Goal: Task Accomplishment & Management: Manage account settings

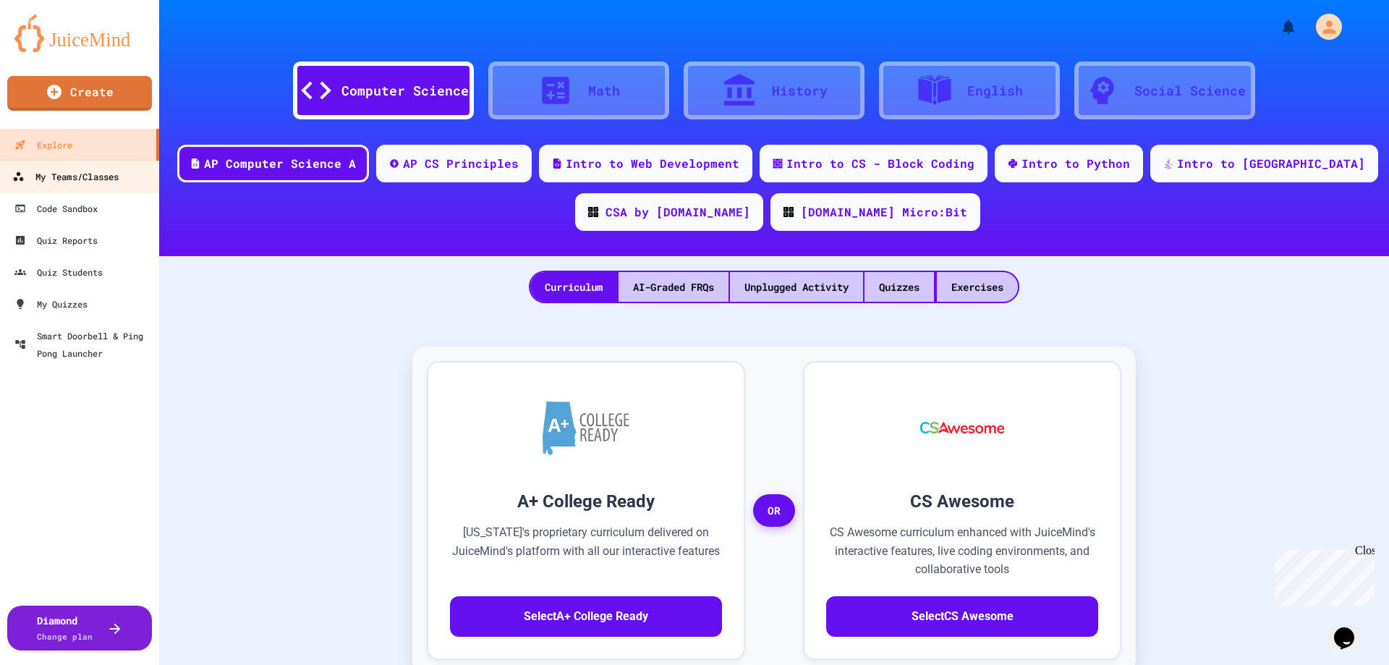
click at [88, 176] on div "My Teams/Classes" at bounding box center [65, 177] width 106 height 18
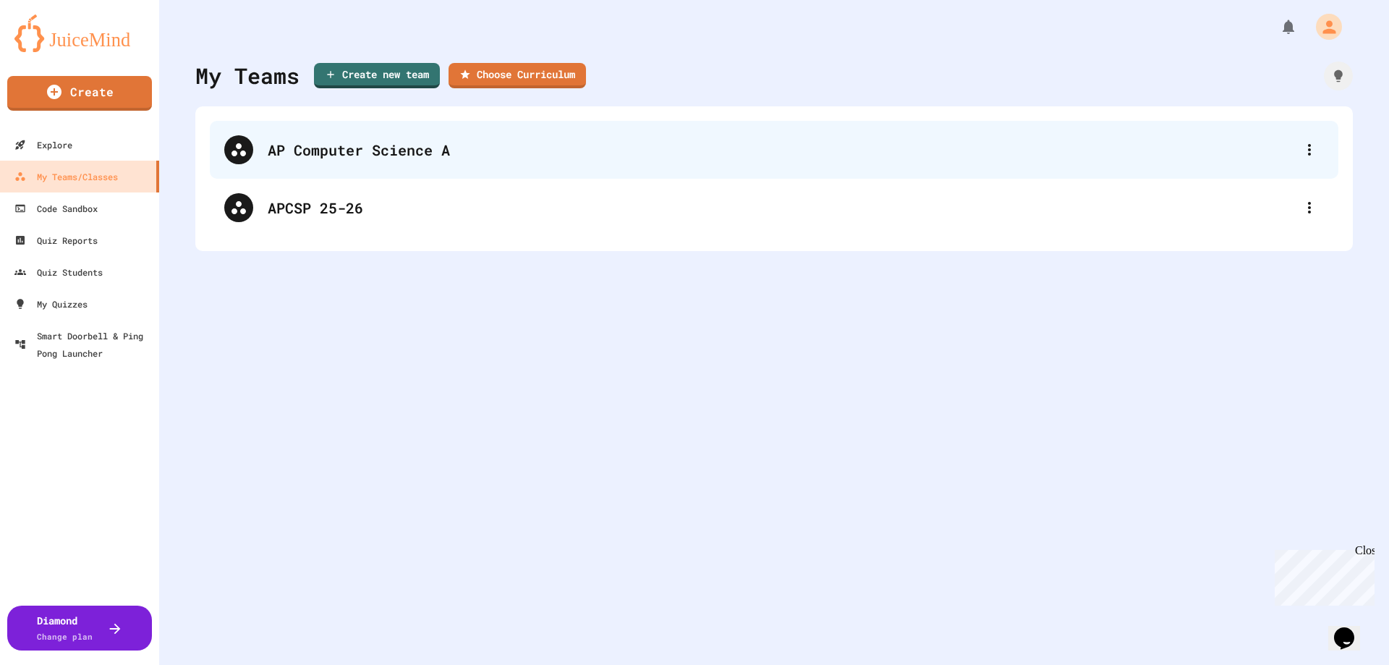
click at [284, 156] on div "AP Computer Science A" at bounding box center [781, 150] width 1027 height 22
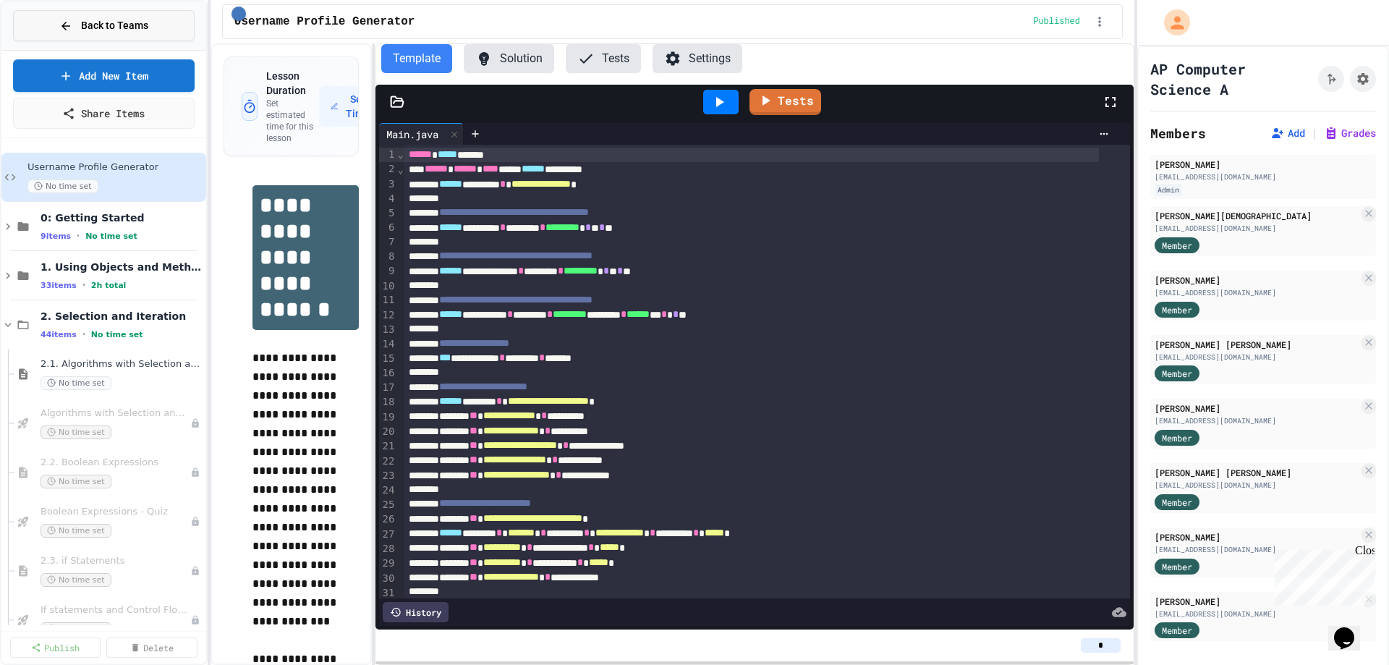
click at [57, 25] on button "Back to Teams" at bounding box center [104, 25] width 182 height 31
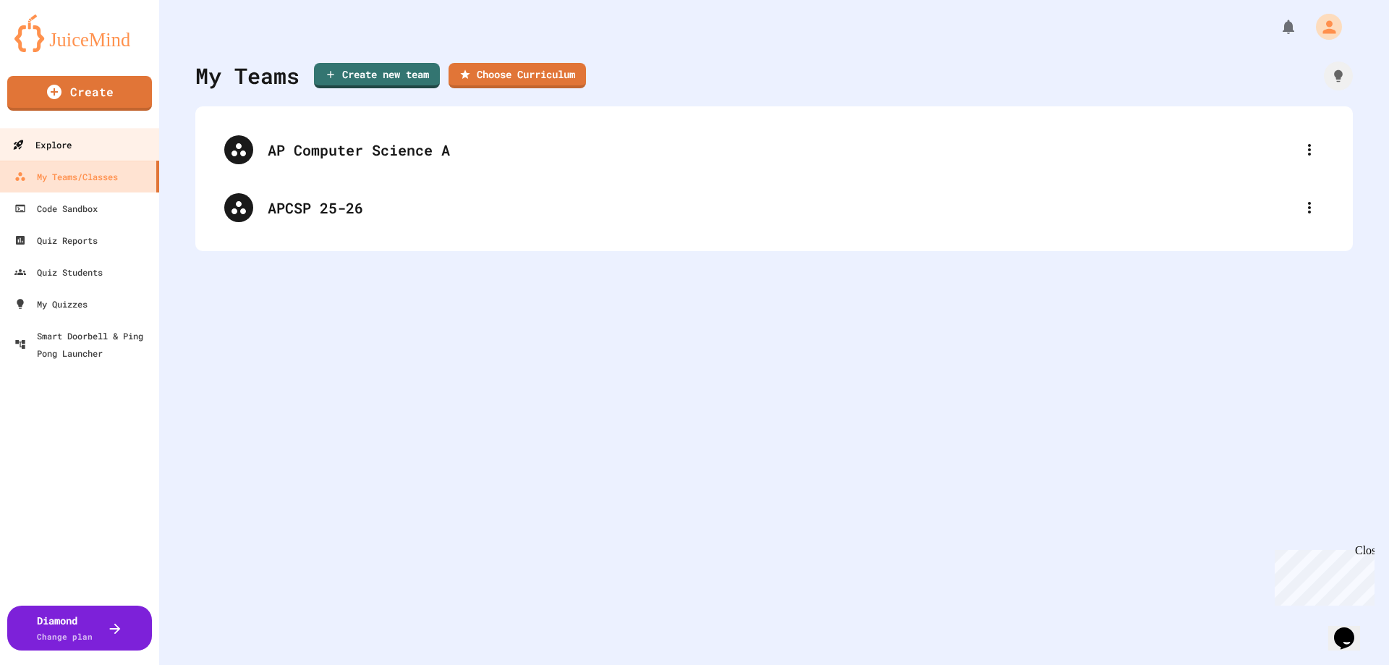
click at [61, 146] on div "Explore" at bounding box center [41, 145] width 59 height 18
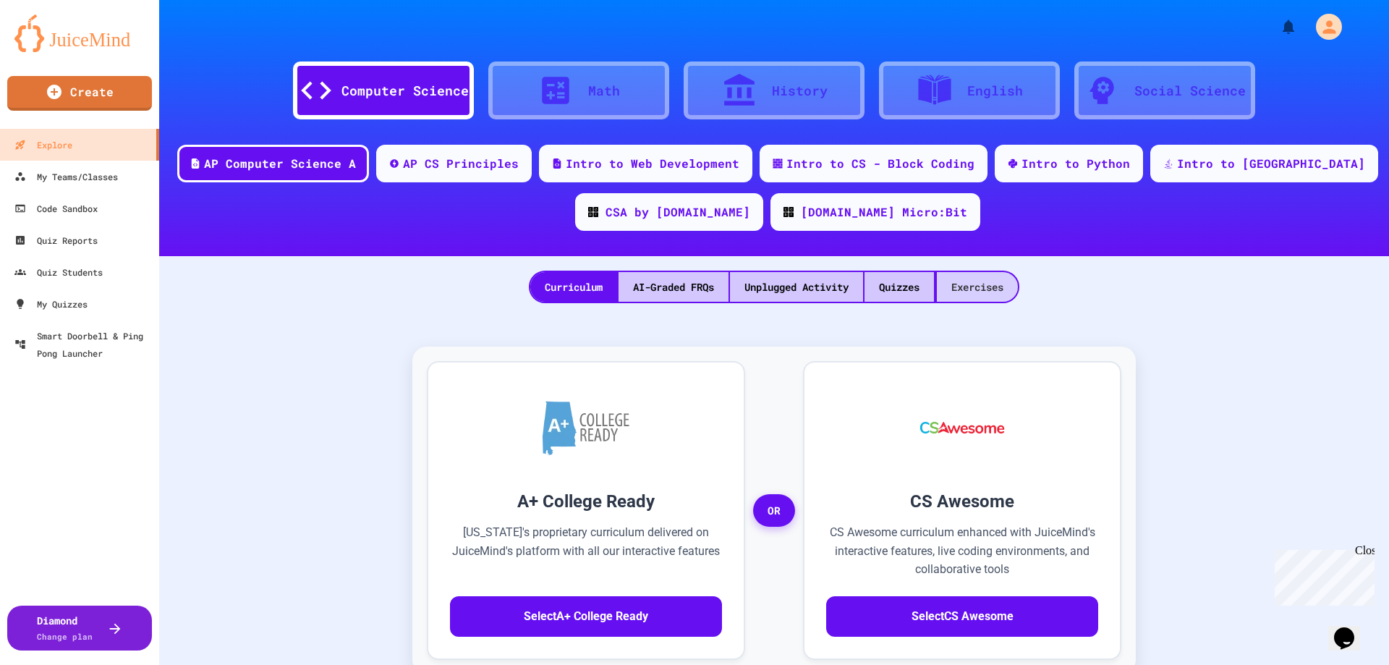
click at [986, 279] on div "Exercises" at bounding box center [977, 287] width 81 height 30
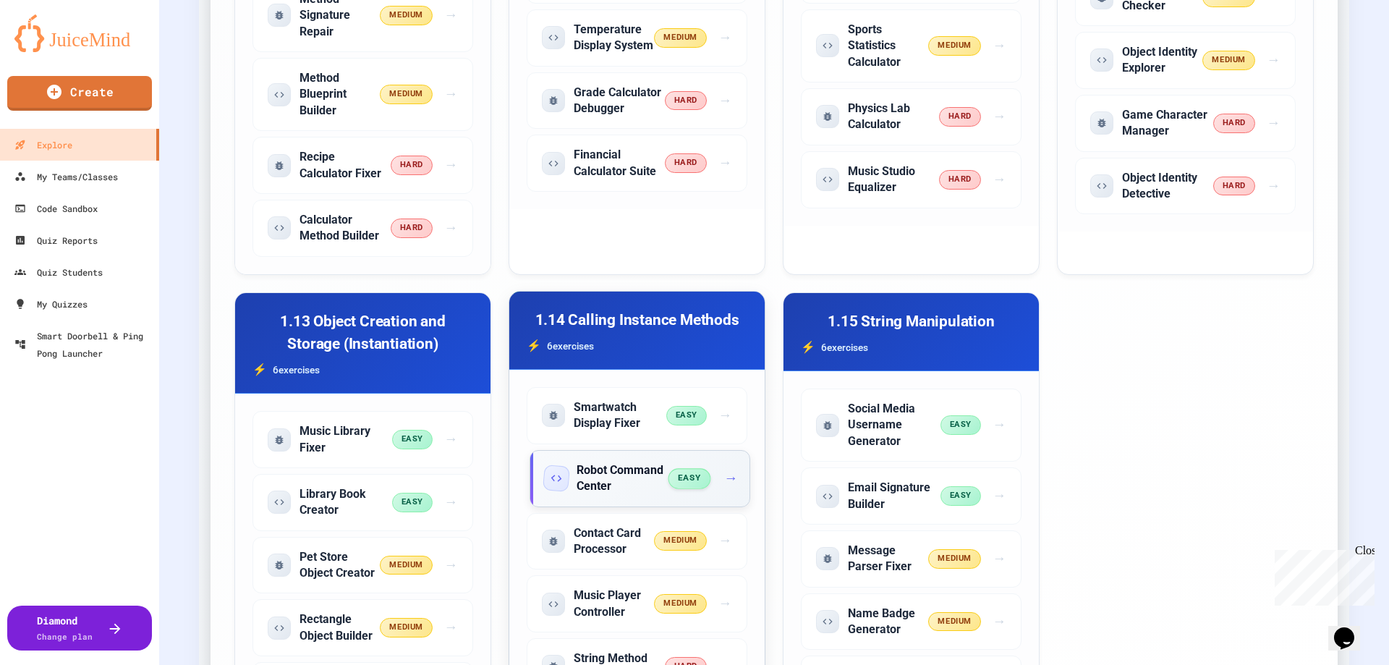
scroll to position [1881, 0]
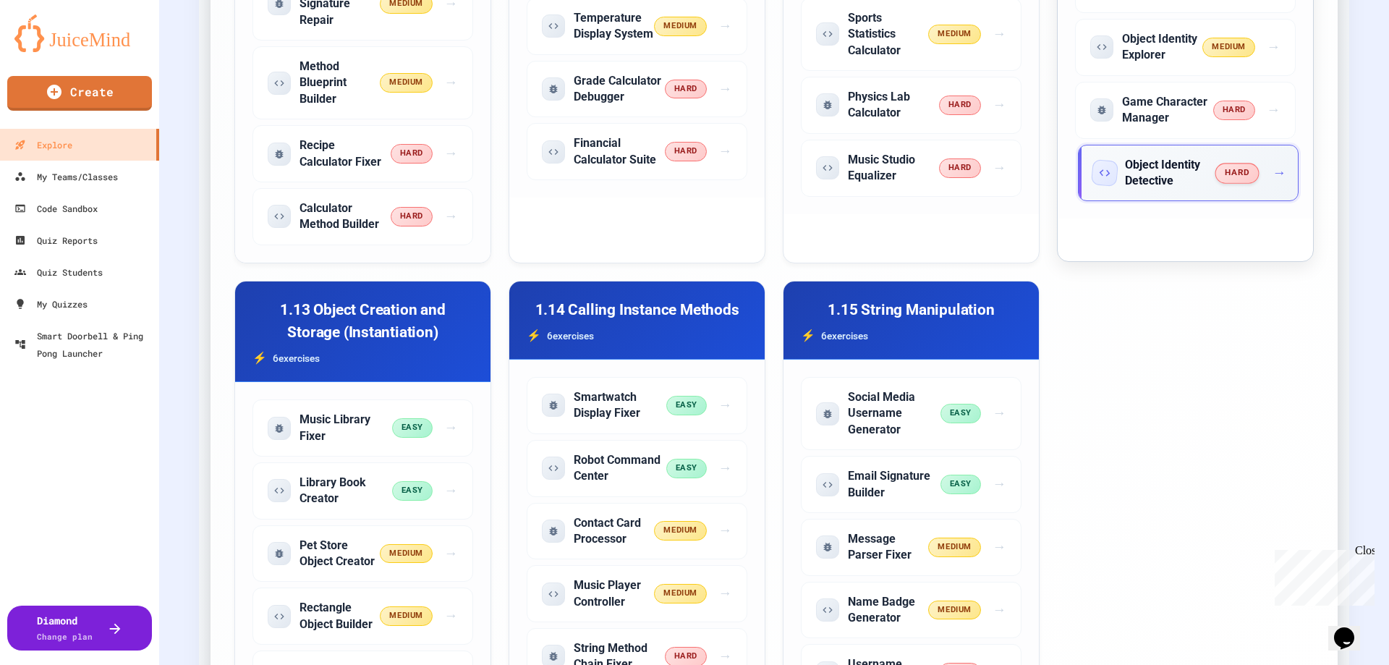
click at [1134, 177] on h5 "Object Identity Detective" at bounding box center [1170, 173] width 91 height 33
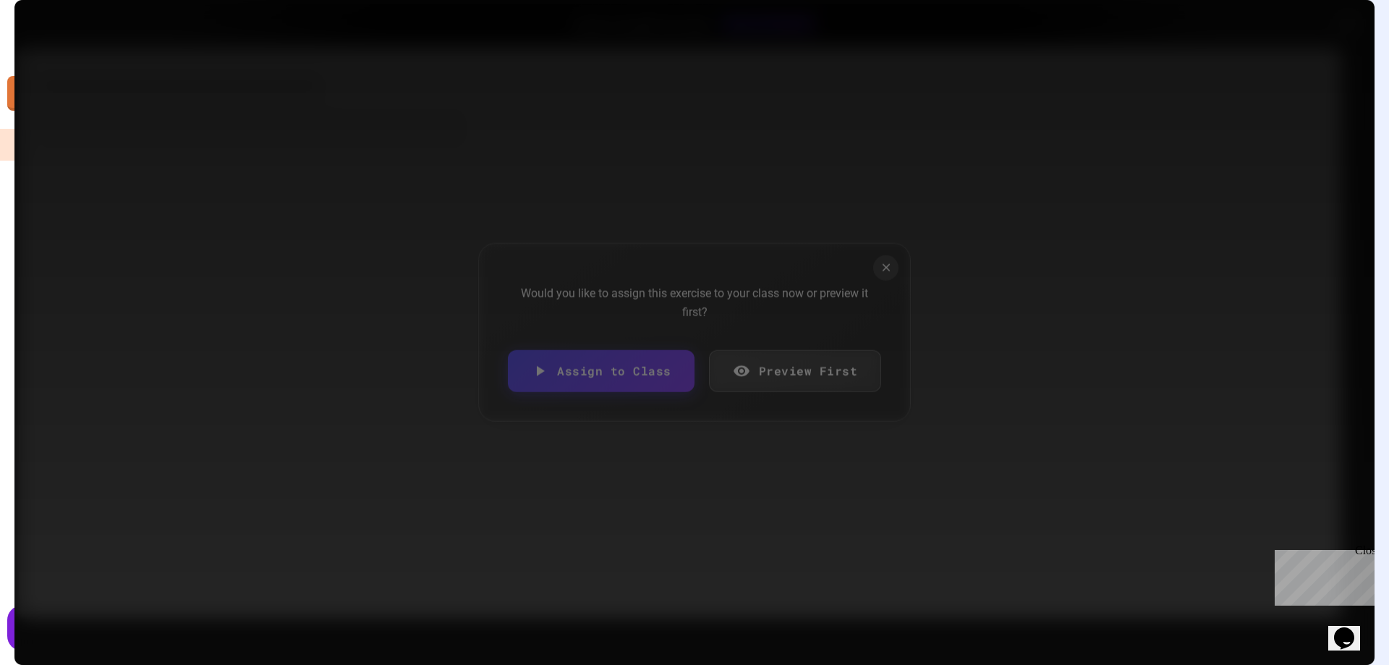
click at [769, 368] on link "Preview First" at bounding box center [795, 371] width 173 height 42
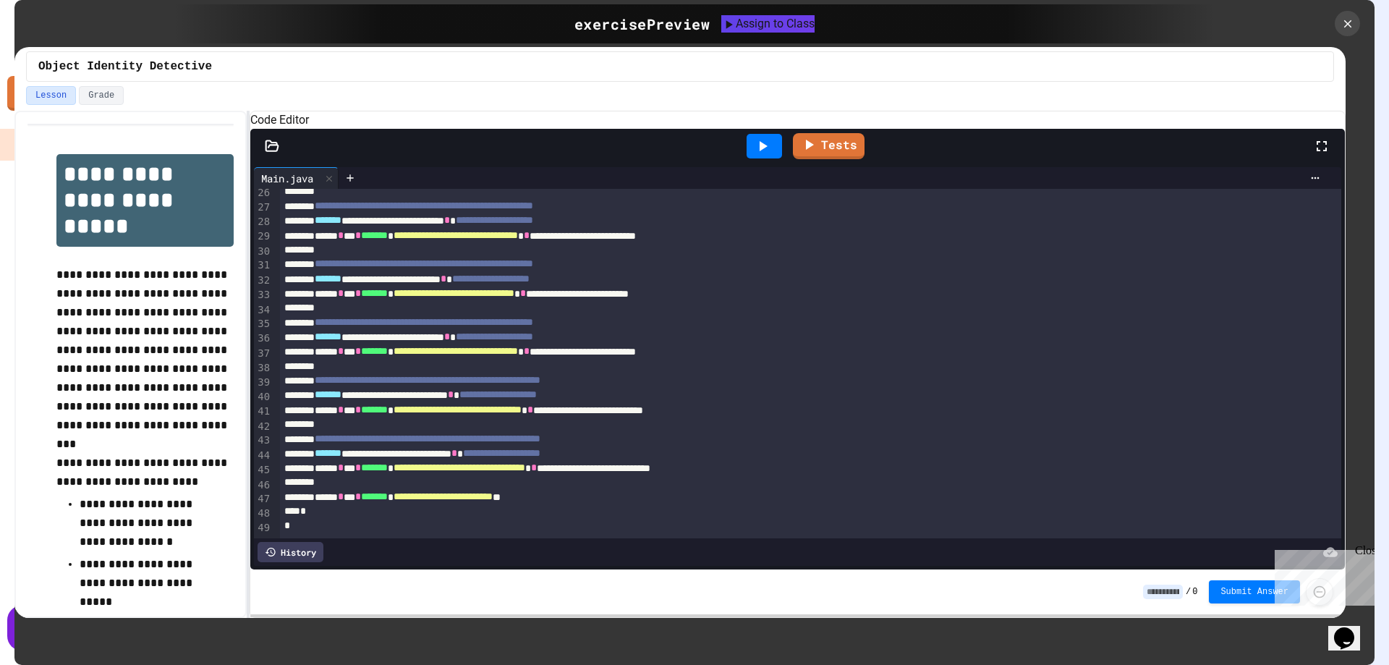
scroll to position [411, 0]
click at [749, 25] on div "Assign to Class" at bounding box center [767, 22] width 95 height 17
click at [585, 364] on body "We are updating our servers at 9:30PM EST [DATE]. [PERSON_NAME] should continue…" at bounding box center [694, 332] width 1389 height 665
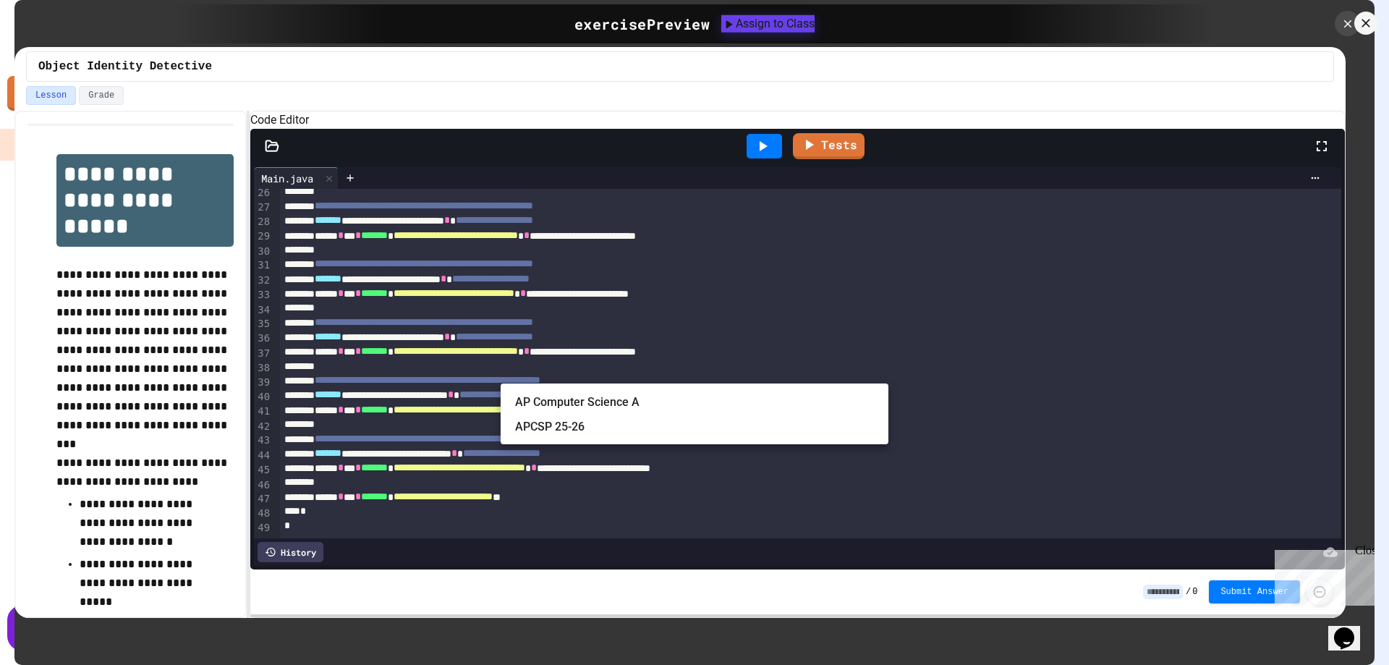
click at [587, 403] on li "AP Computer Science A" at bounding box center [701, 402] width 373 height 23
type input "**********"
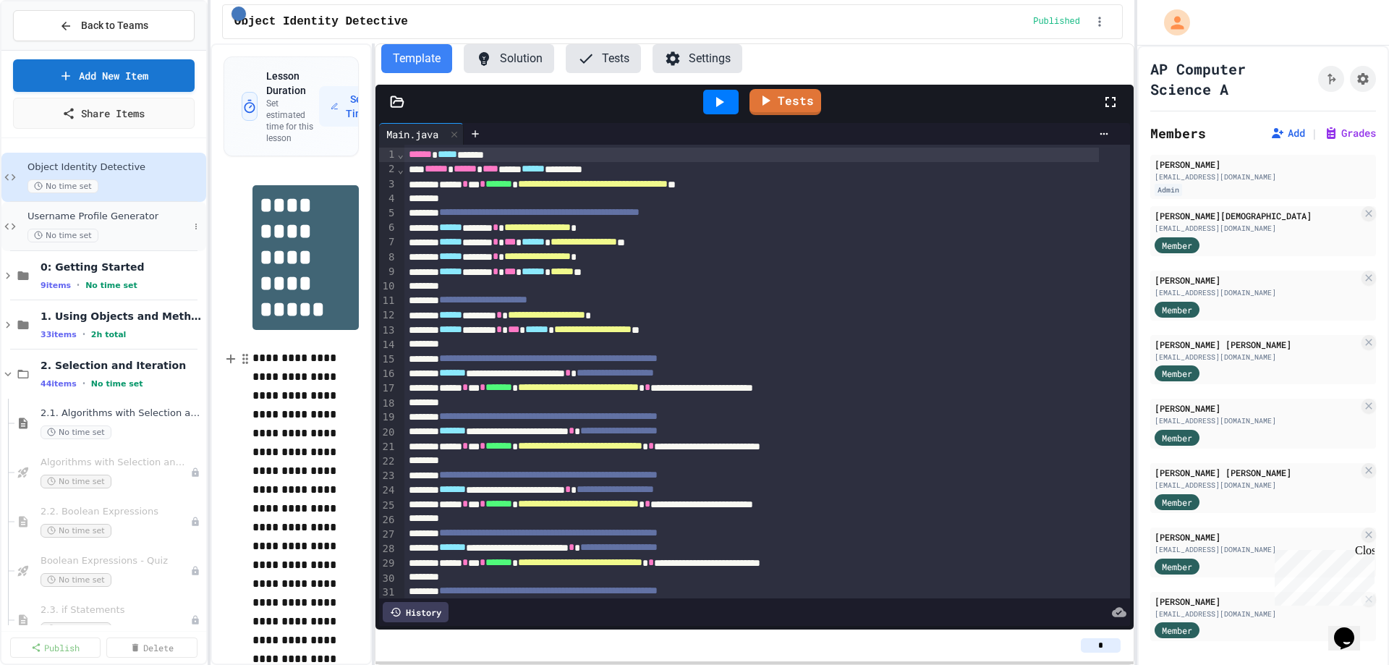
click at [124, 220] on span "Username Profile Generator" at bounding box center [107, 216] width 161 height 12
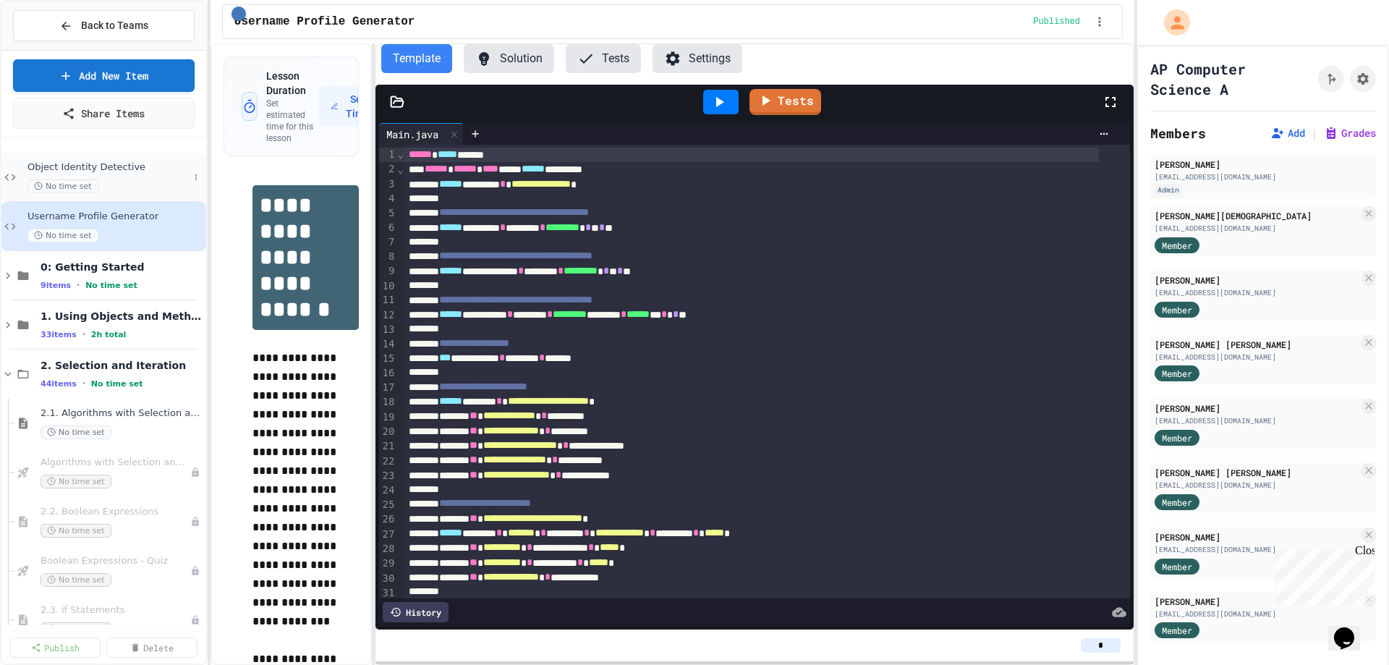
click at [119, 169] on span "Object Identity Detective" at bounding box center [107, 167] width 161 height 12
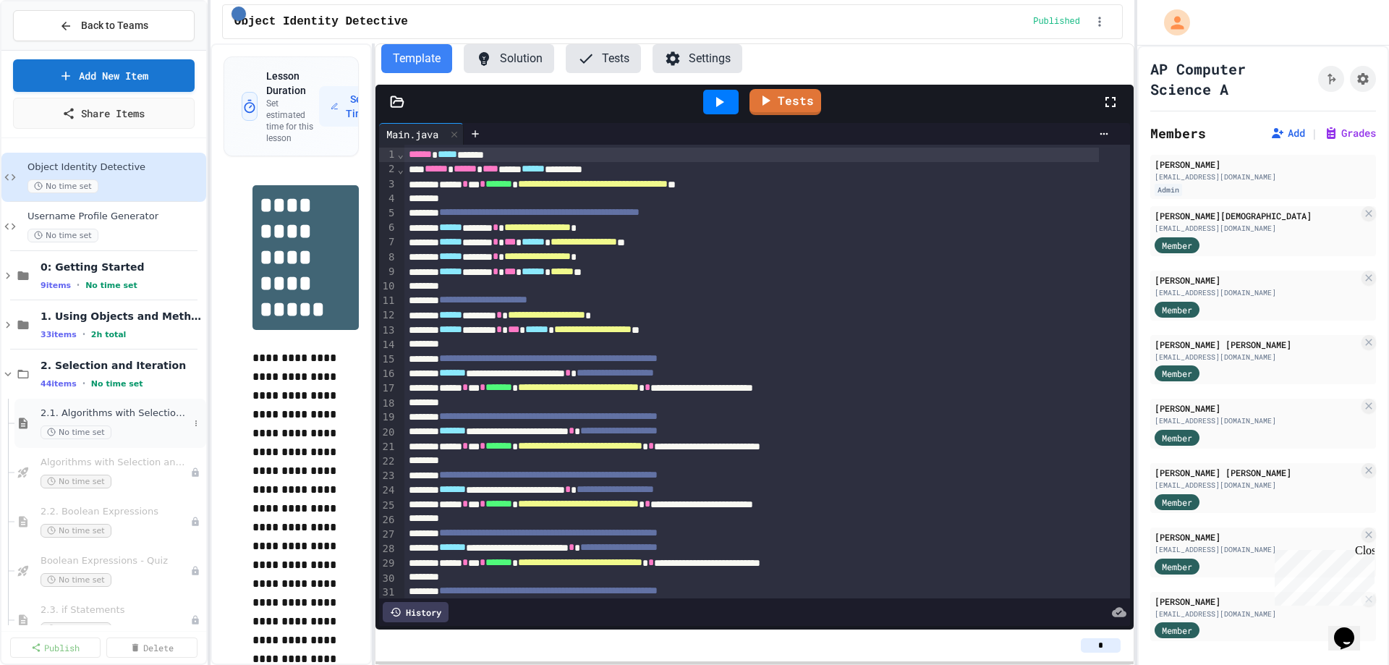
click at [106, 419] on span "2.1. Algorithms with Selection and Repetition" at bounding box center [115, 413] width 148 height 12
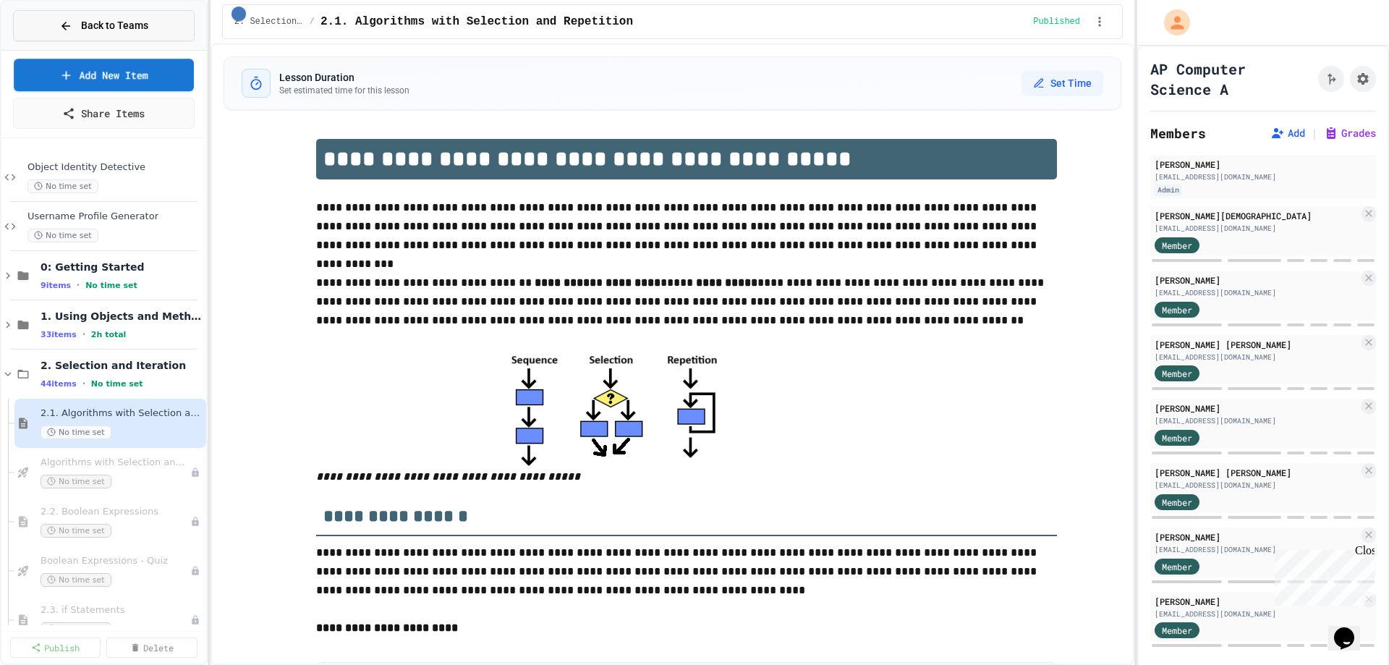
click at [54, 29] on button "Back to Teams" at bounding box center [104, 25] width 182 height 31
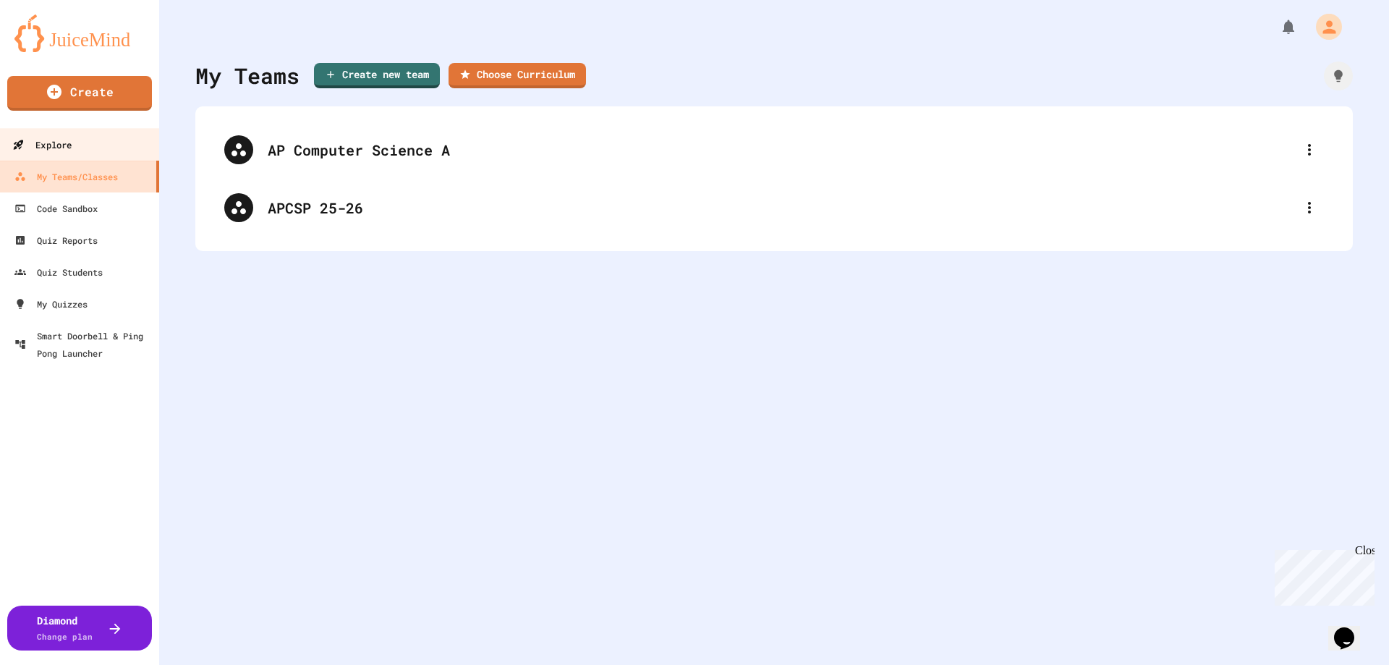
click at [62, 145] on div "Explore" at bounding box center [41, 145] width 59 height 18
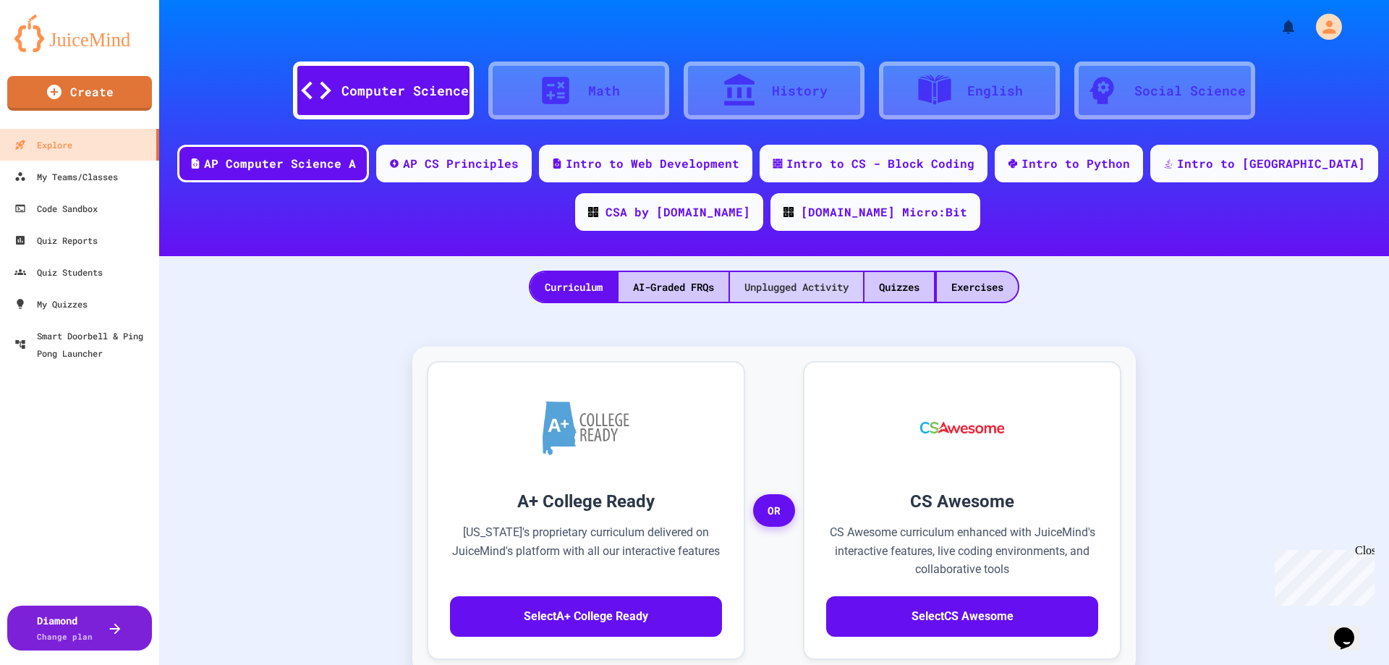
click at [814, 288] on div "Unplugged Activity" at bounding box center [796, 287] width 133 height 30
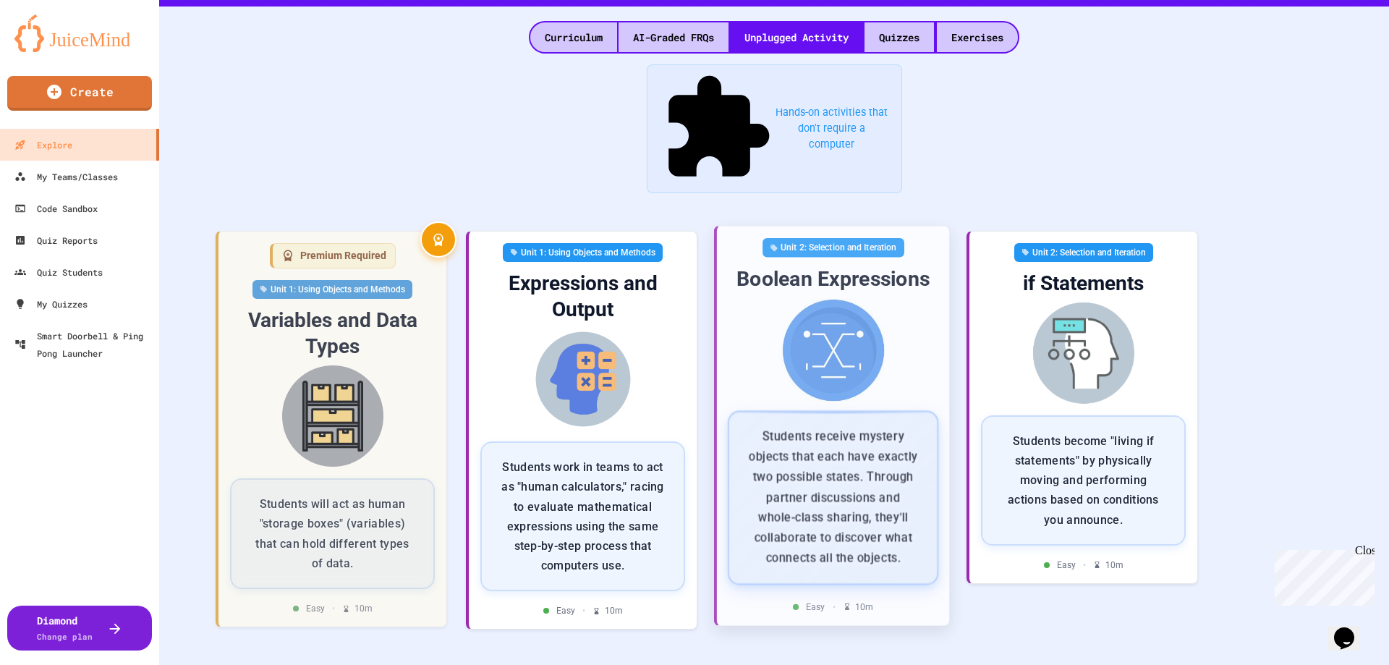
scroll to position [217, 0]
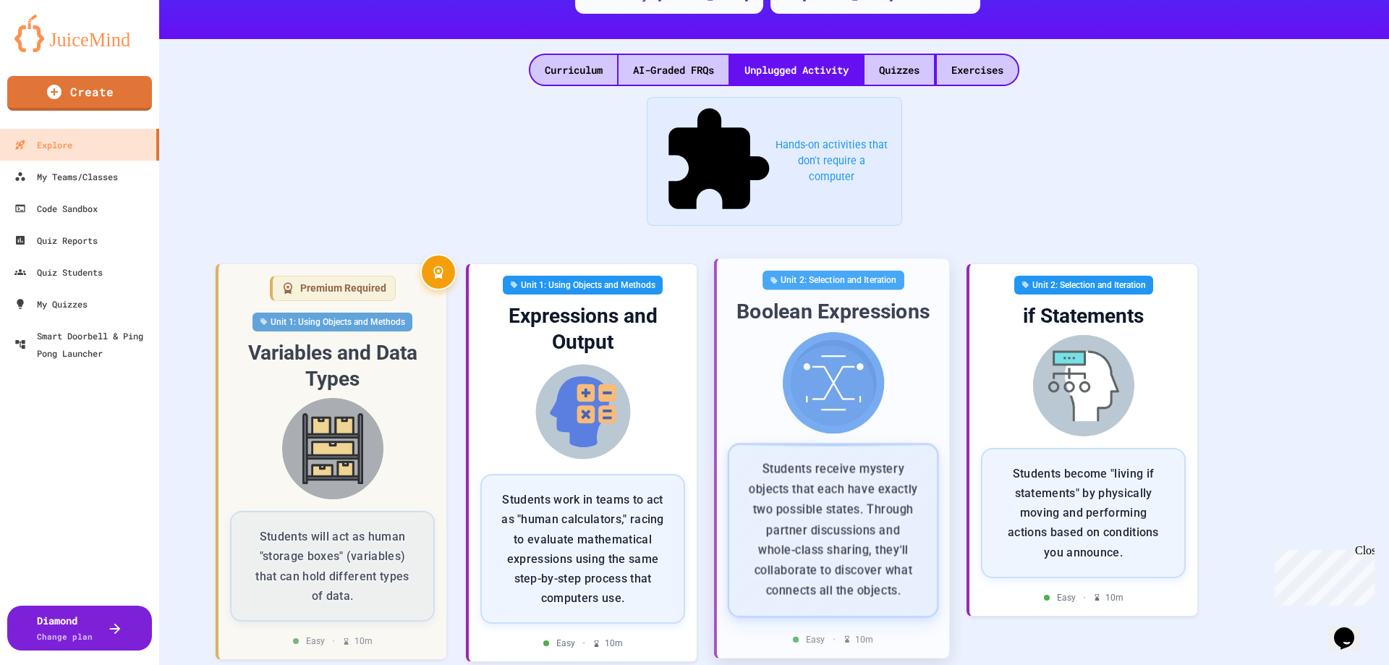
click at [822, 459] on p "Students receive mystery objects that each have exactly two possible states. Th…" at bounding box center [833, 530] width 172 height 142
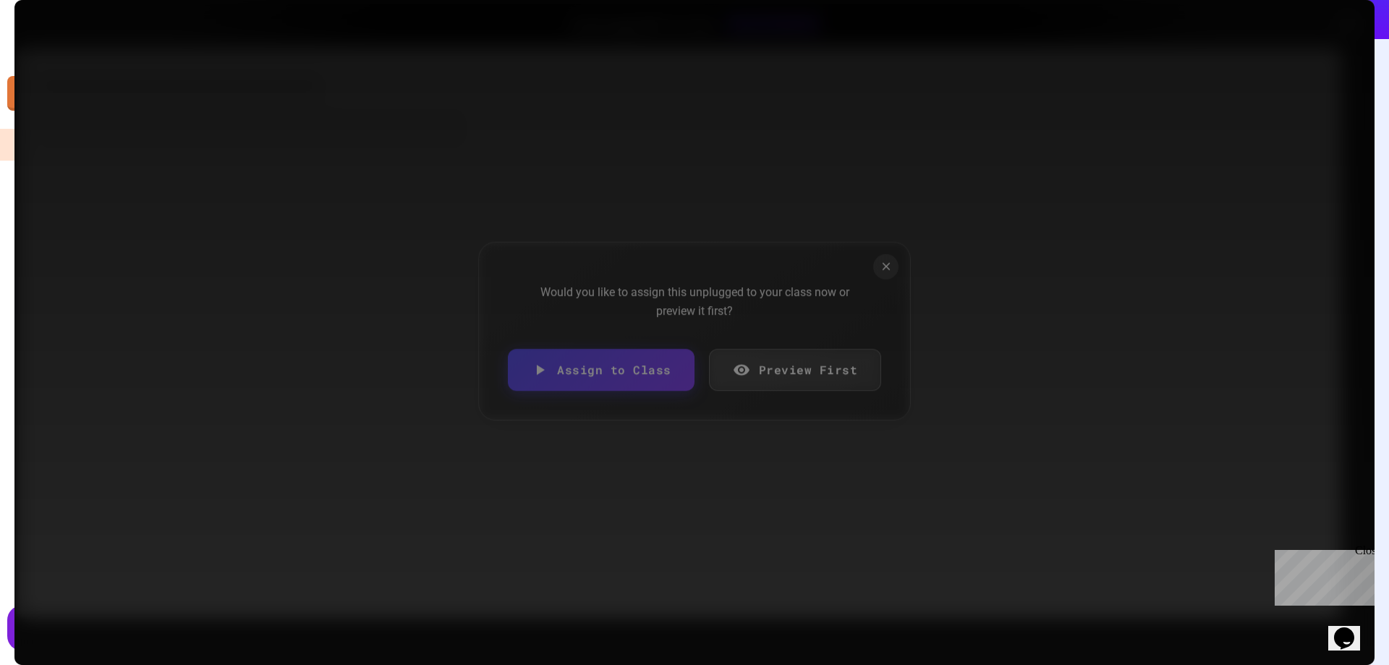
click at [766, 362] on link "Preview First" at bounding box center [795, 370] width 173 height 42
click at [741, 364] on icon at bounding box center [741, 369] width 17 height 17
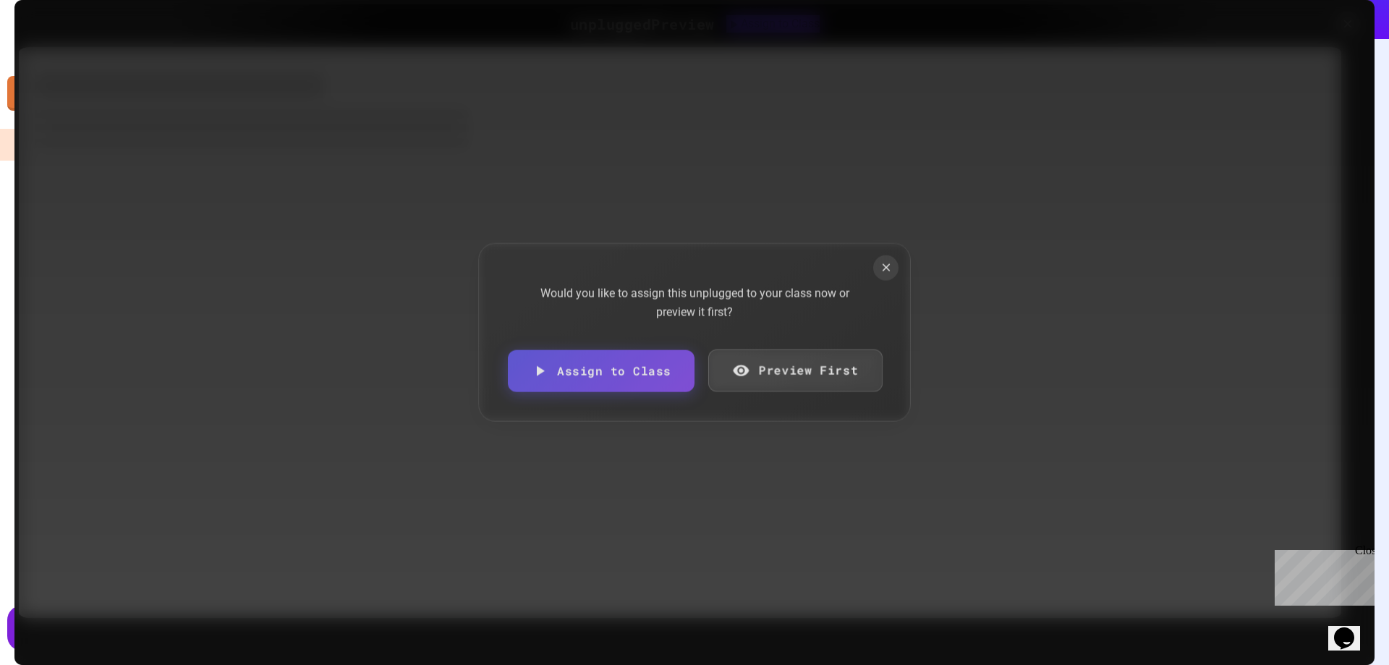
click at [741, 370] on icon at bounding box center [741, 370] width 16 height 11
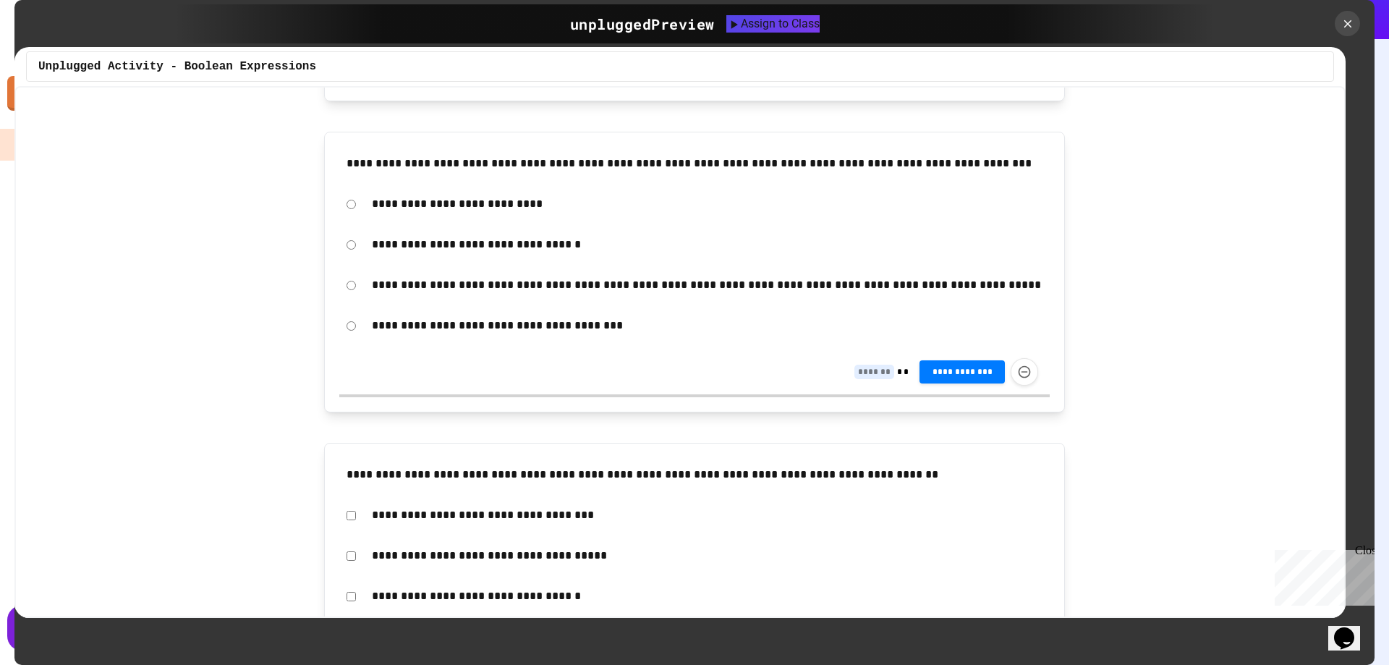
scroll to position [2315, 0]
click at [1347, 21] on icon at bounding box center [1348, 24] width 16 height 16
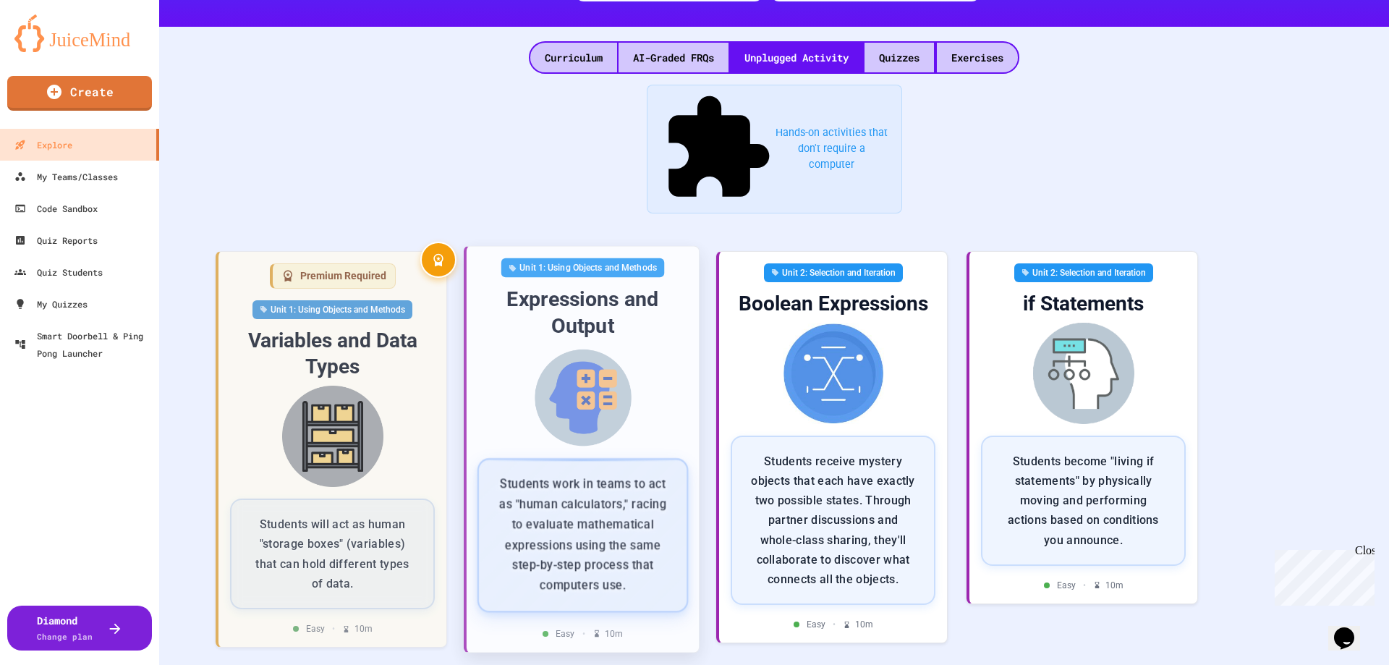
scroll to position [217, 0]
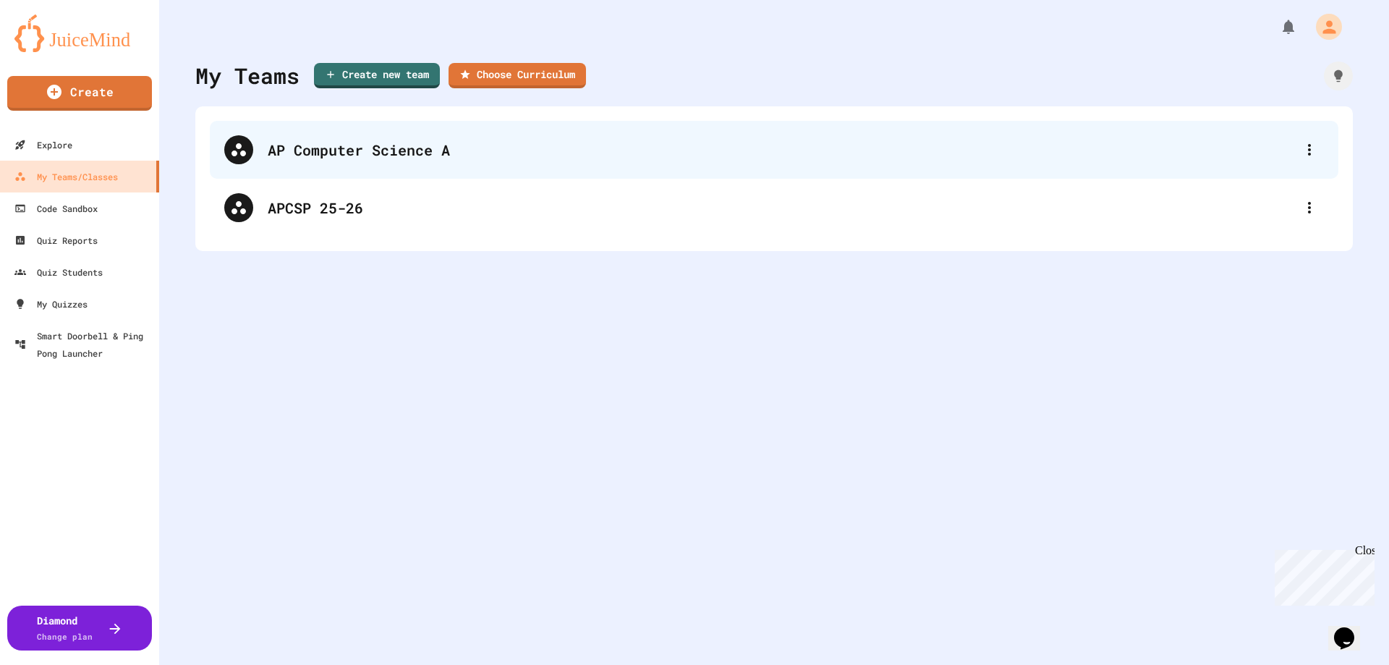
click at [318, 162] on div "AP Computer Science A" at bounding box center [774, 150] width 1128 height 58
